Goal: Check status

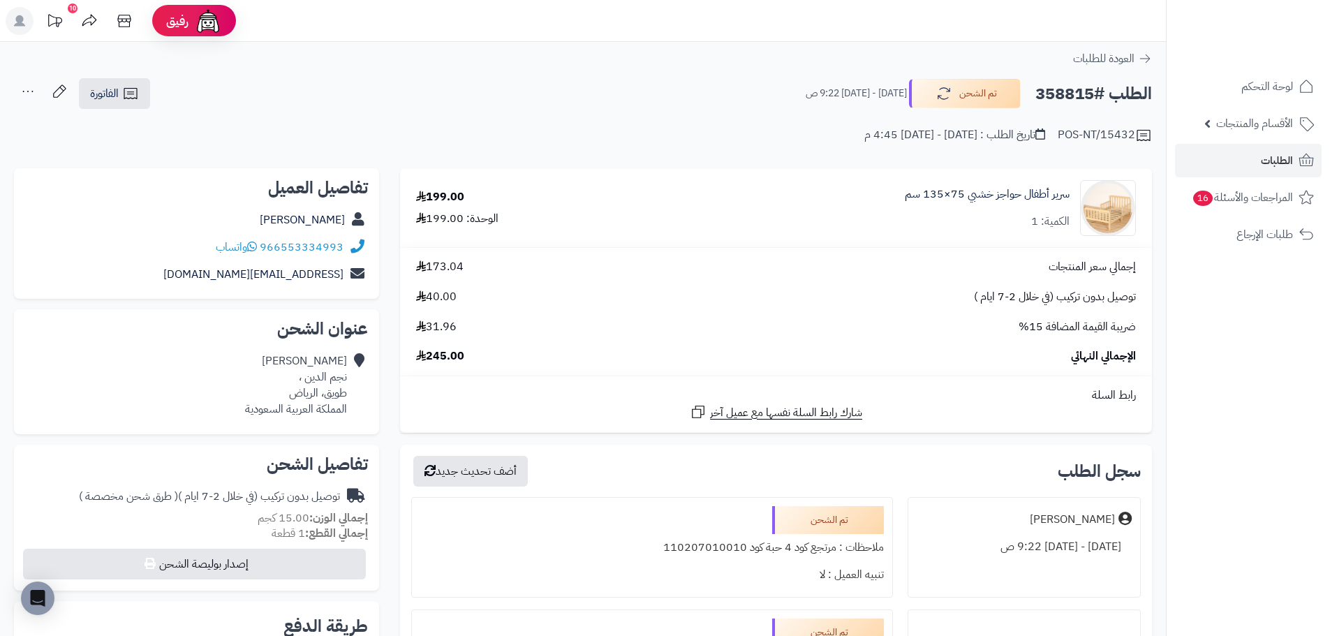
click at [1074, 89] on h2 "الطلب #358815" at bounding box center [1093, 94] width 117 height 29
copy h2 "358815"
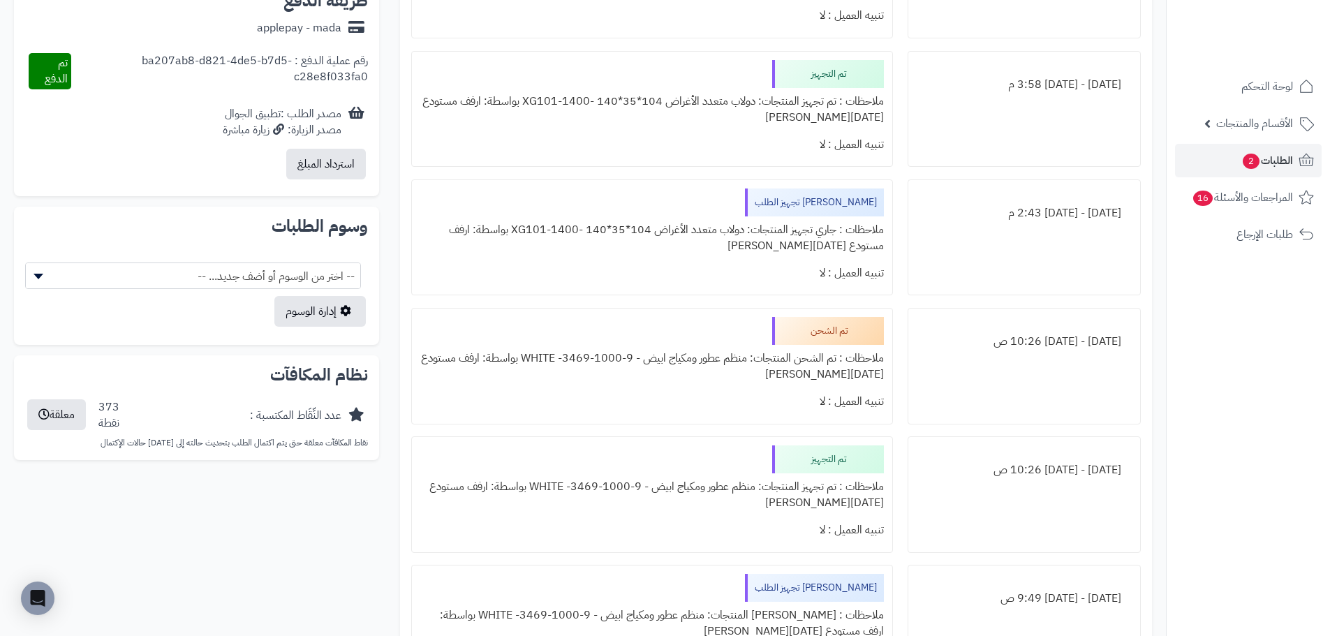
scroll to position [698, 0]
